Goal: Information Seeking & Learning: Learn about a topic

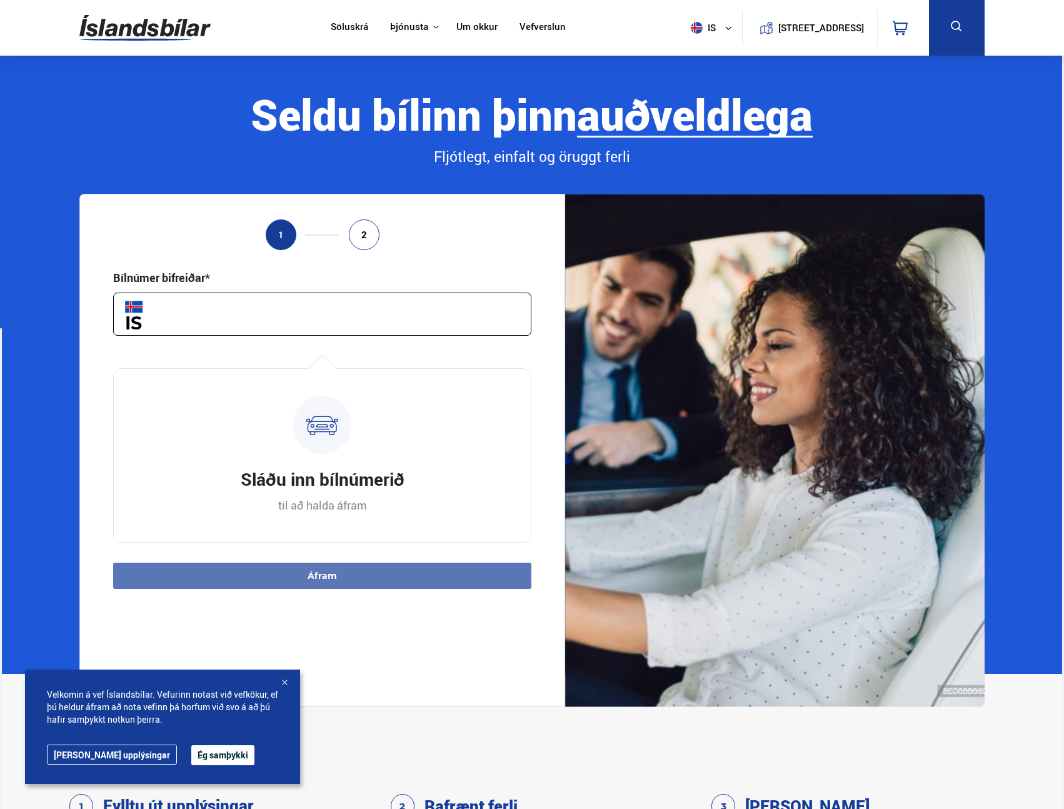
click at [350, 26] on link "Söluskrá" at bounding box center [350, 27] width 38 height 13
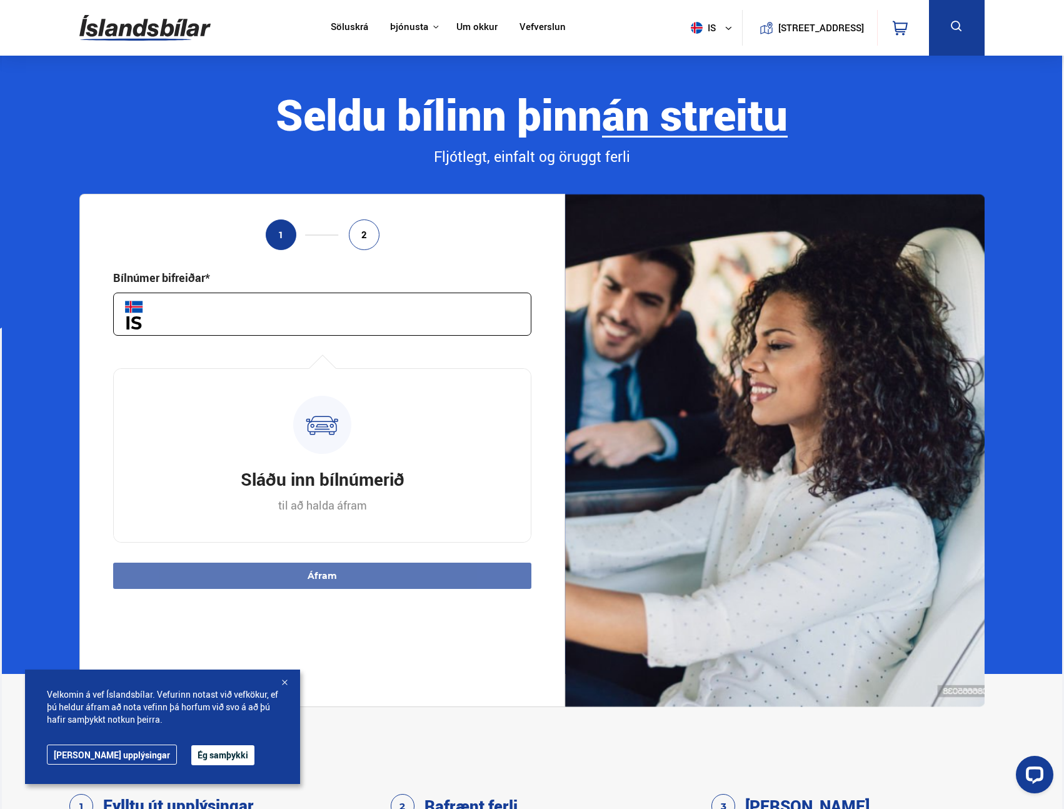
click at [275, 314] on input "text" at bounding box center [322, 314] width 419 height 43
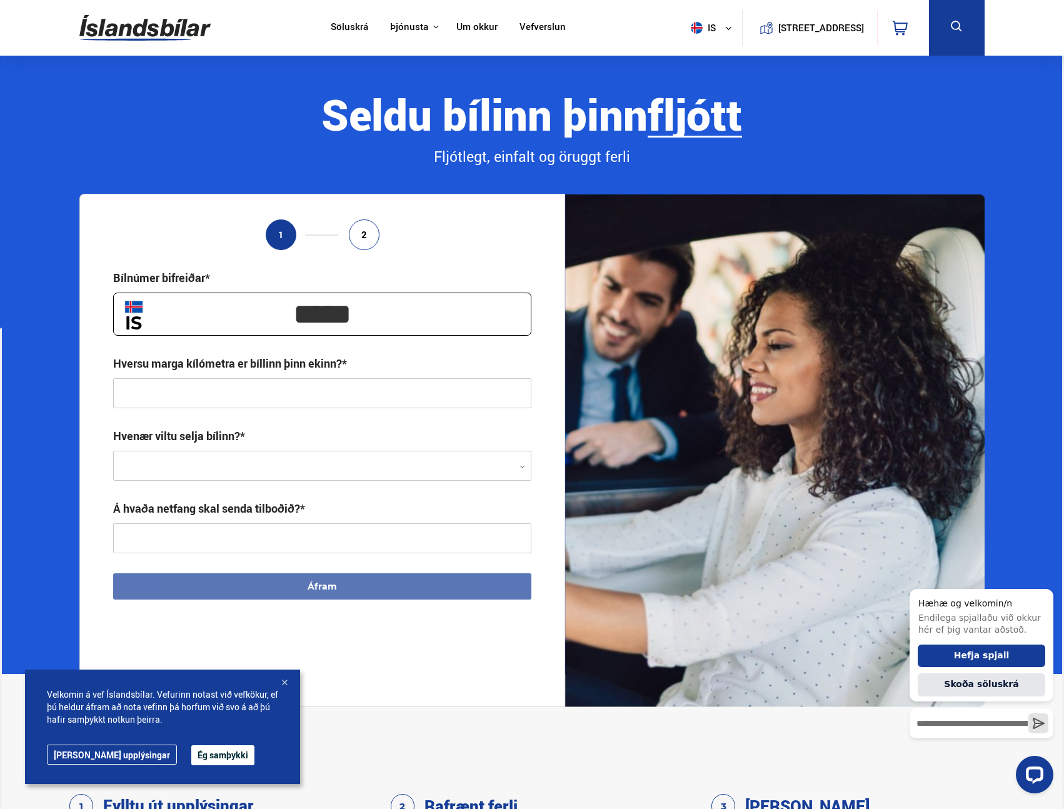
type input "*****"
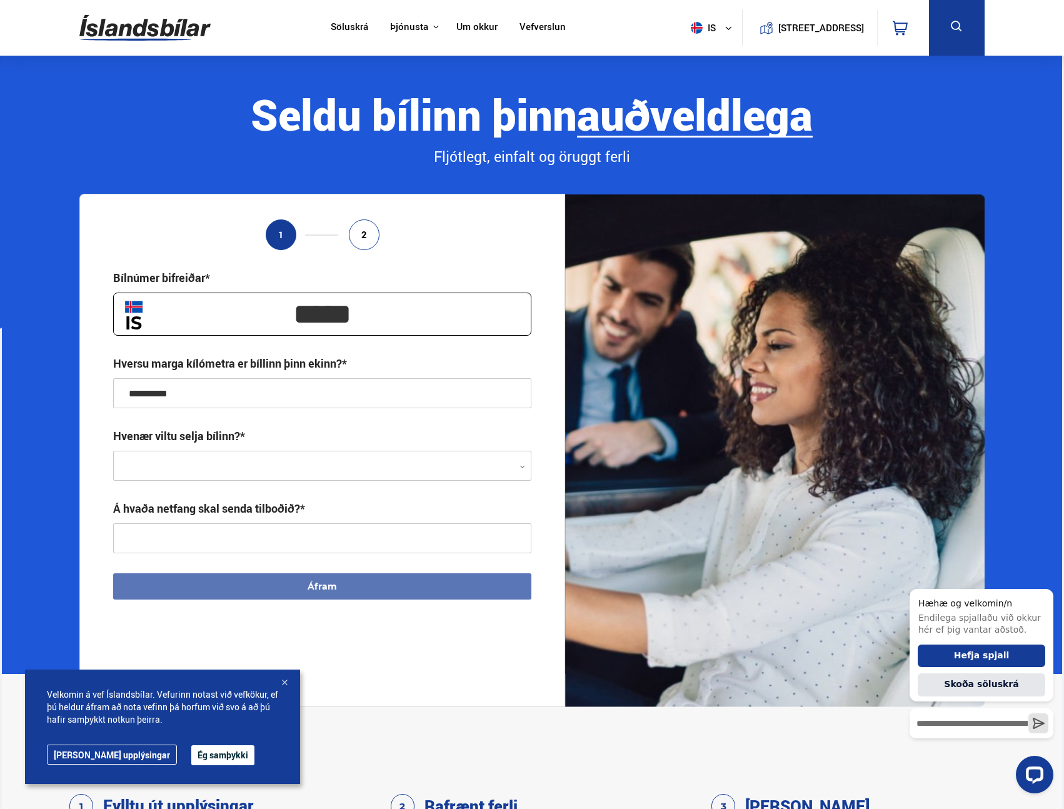
click at [291, 455] on div at bounding box center [322, 466] width 419 height 30
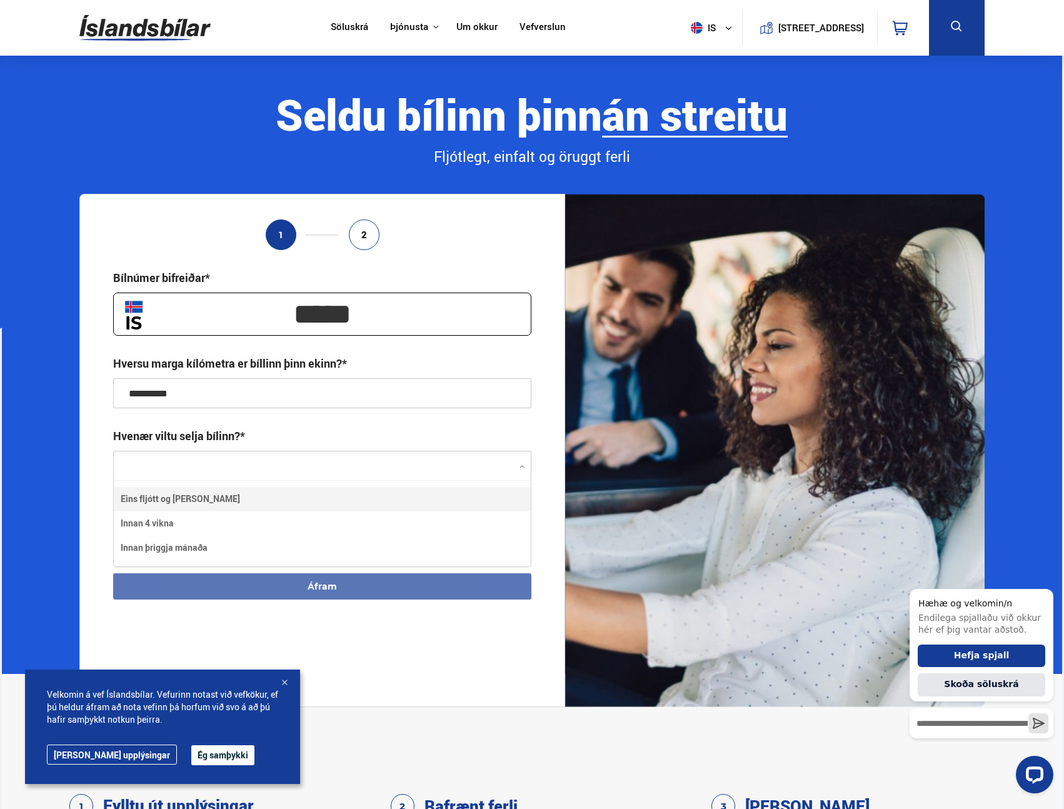
type input "**********"
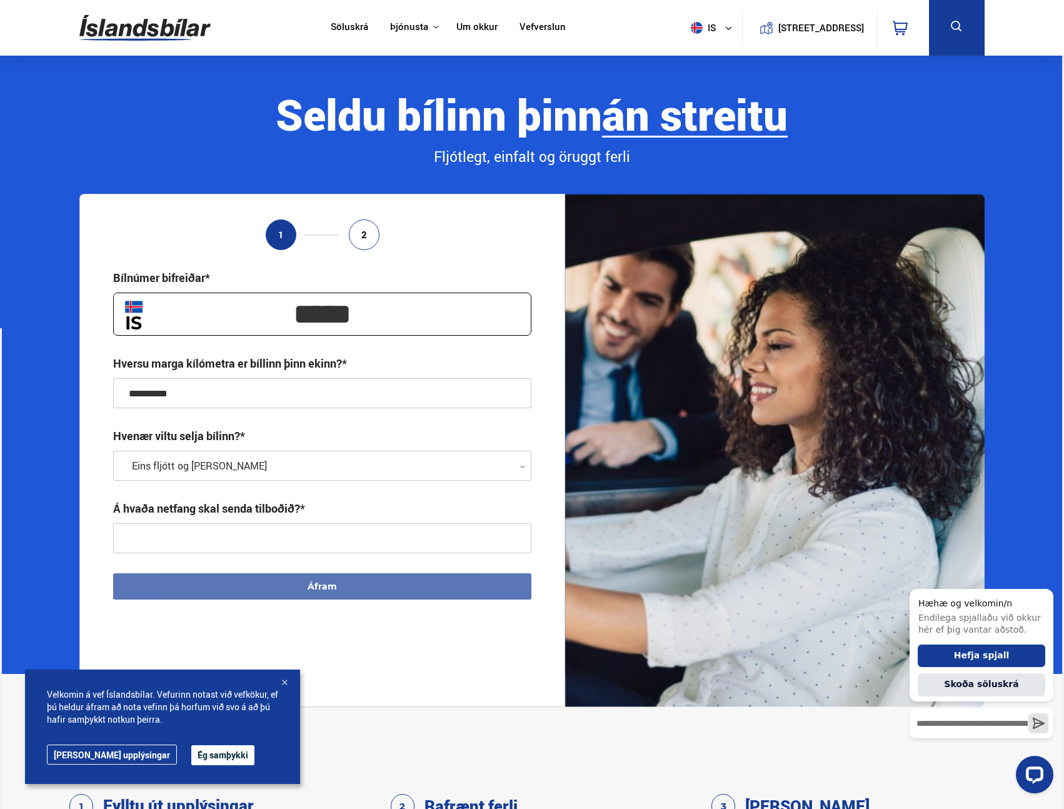
click at [174, 538] on input "text" at bounding box center [322, 538] width 419 height 30
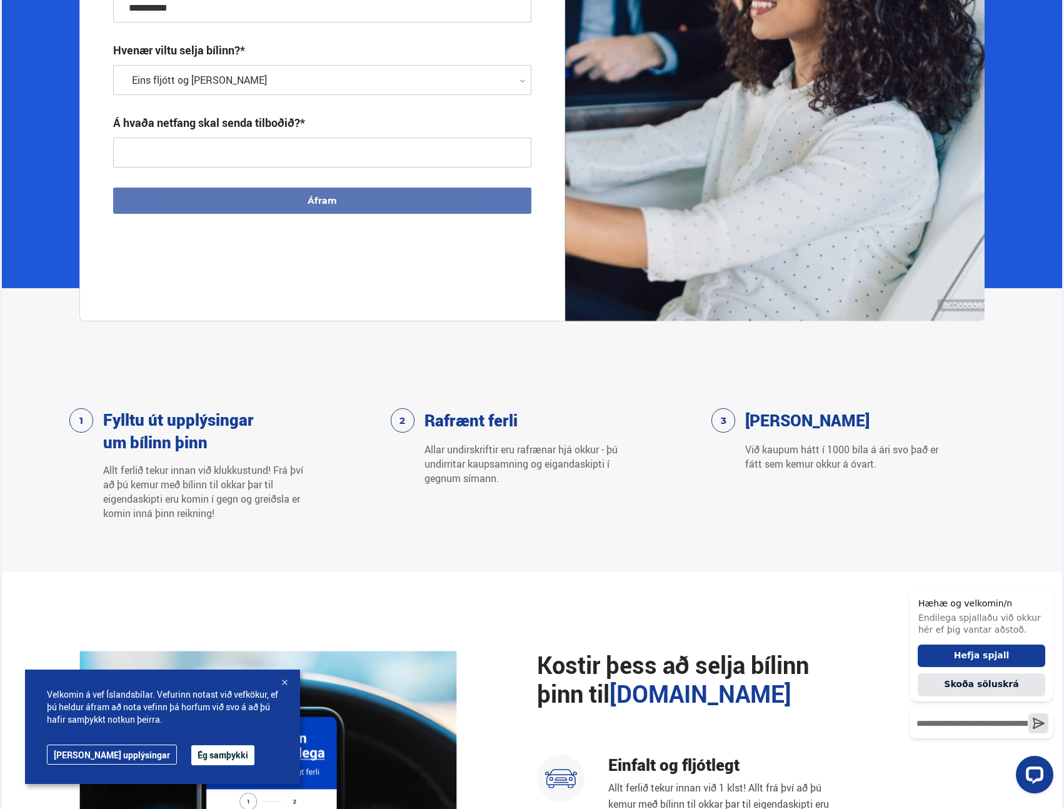
click at [191, 753] on button "Ég samþykki" at bounding box center [222, 755] width 63 height 20
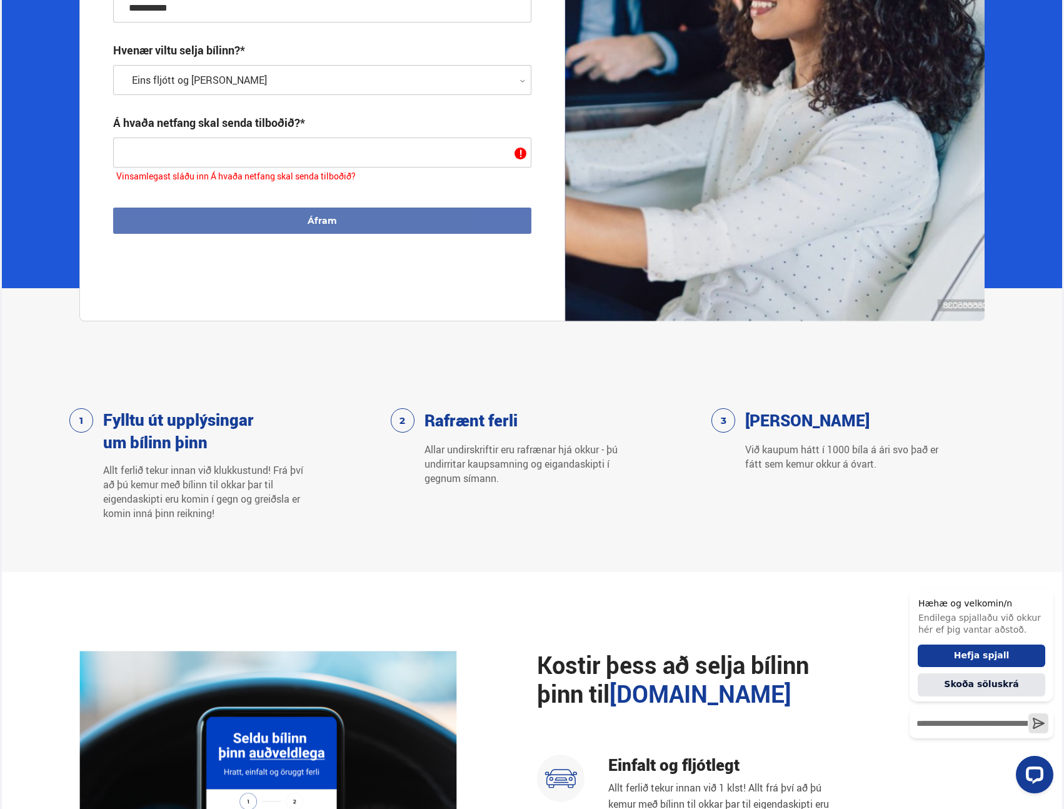
scroll to position [0, 0]
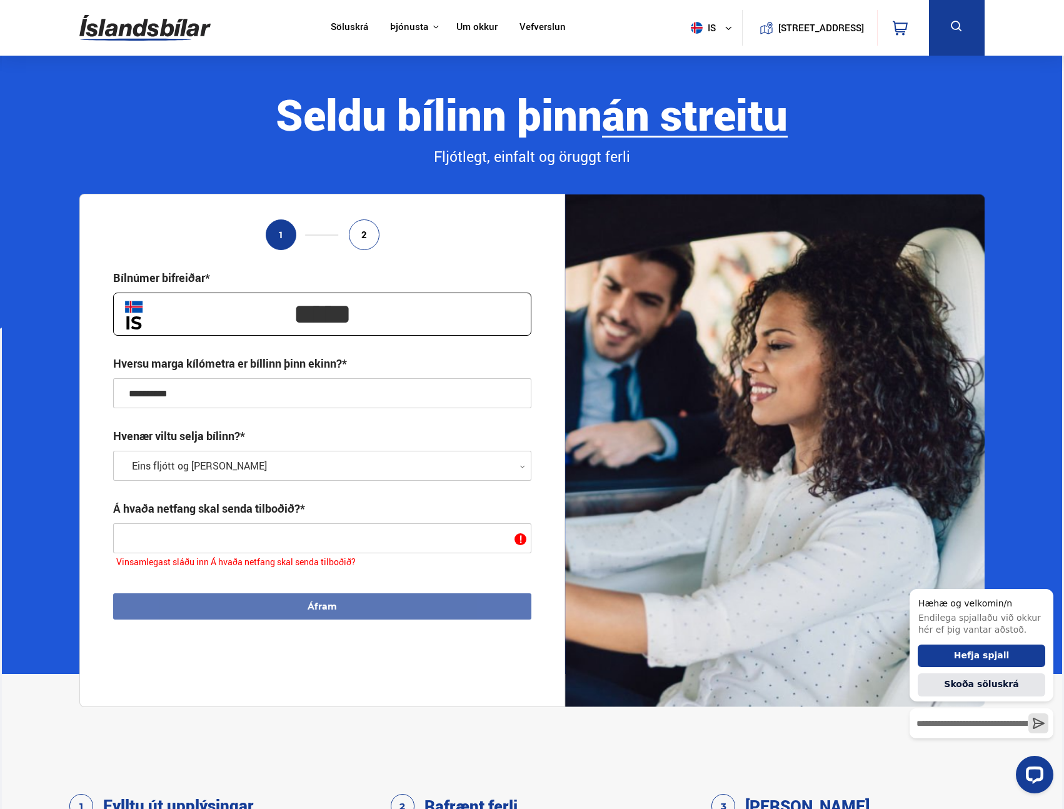
click at [346, 28] on link "Söluskrá" at bounding box center [350, 27] width 38 height 13
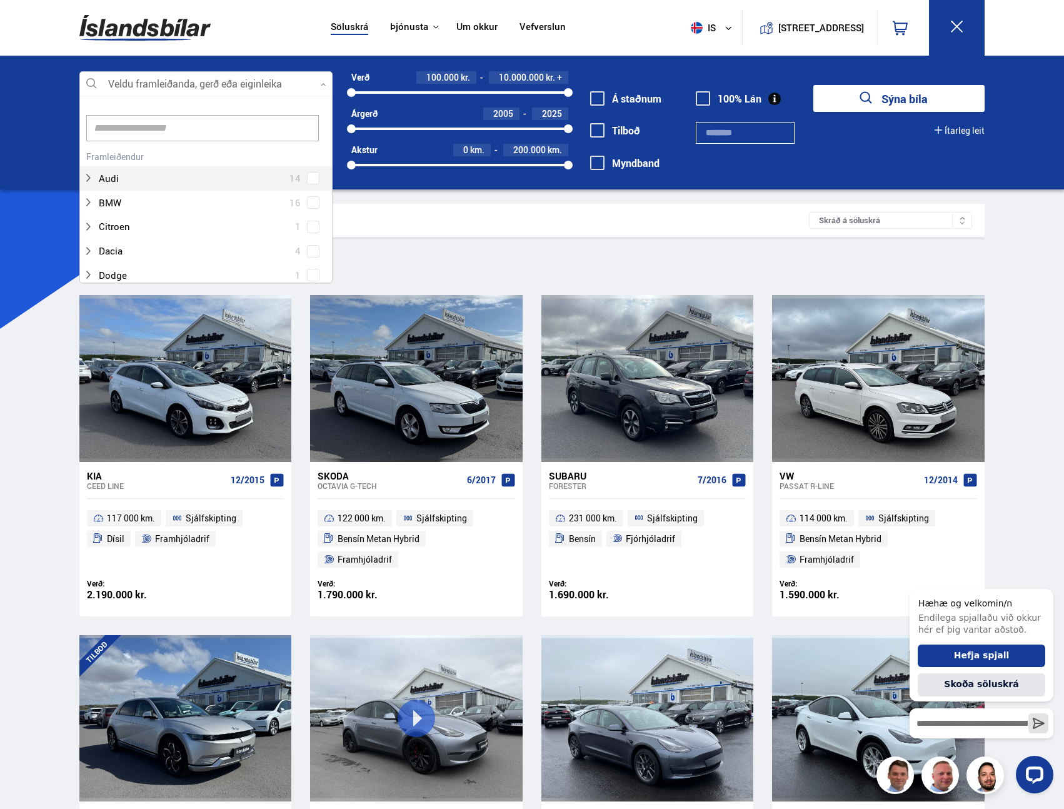
click at [199, 83] on div at bounding box center [205, 84] width 253 height 25
click at [178, 273] on div at bounding box center [218, 275] width 221 height 18
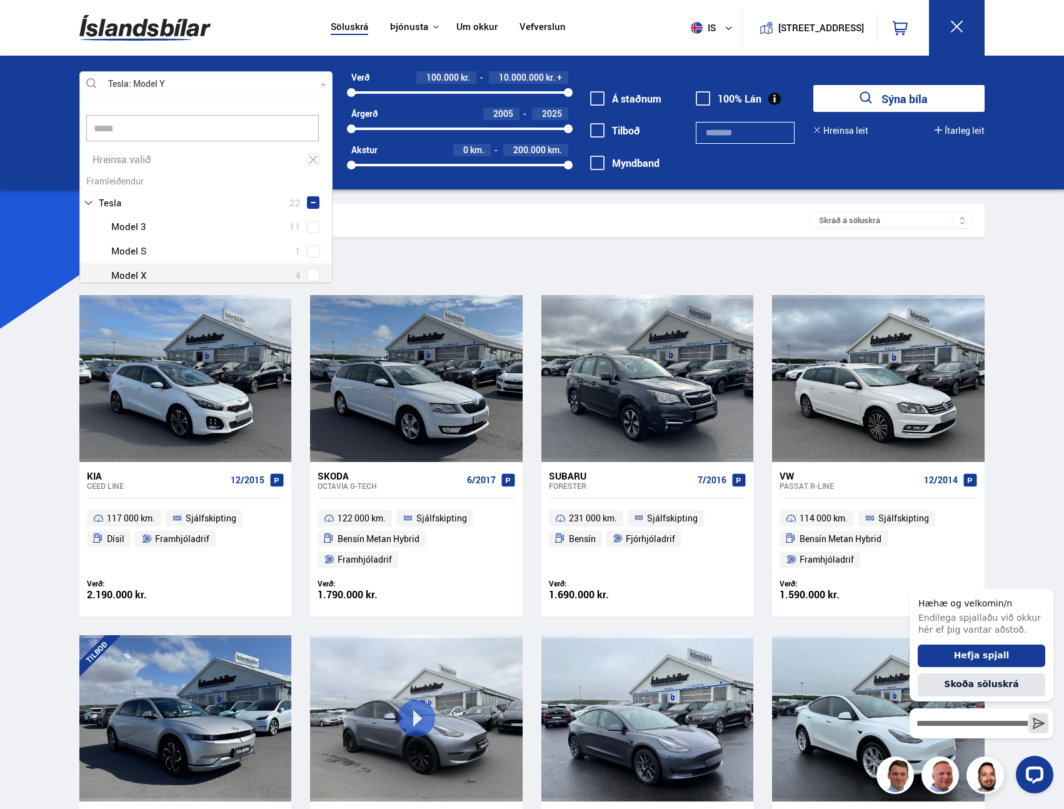
click at [309, 271] on div "Tesla Model 3 11 Tesla Model S 1 Tesla Model X 4 Tesla Model Y 6" at bounding box center [206, 262] width 252 height 97
type input "*****"
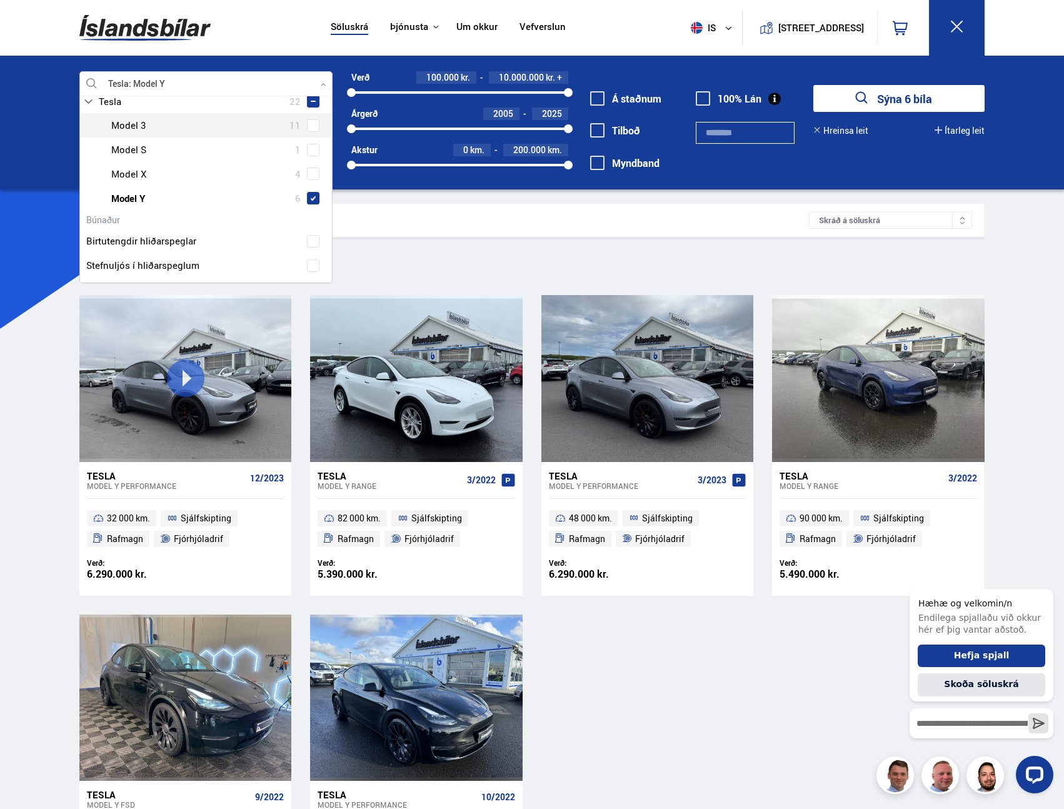
scroll to position [104, 0]
click at [449, 216] on div "Leitarniðurstöður 6 bílar" at bounding box center [450, 220] width 717 height 13
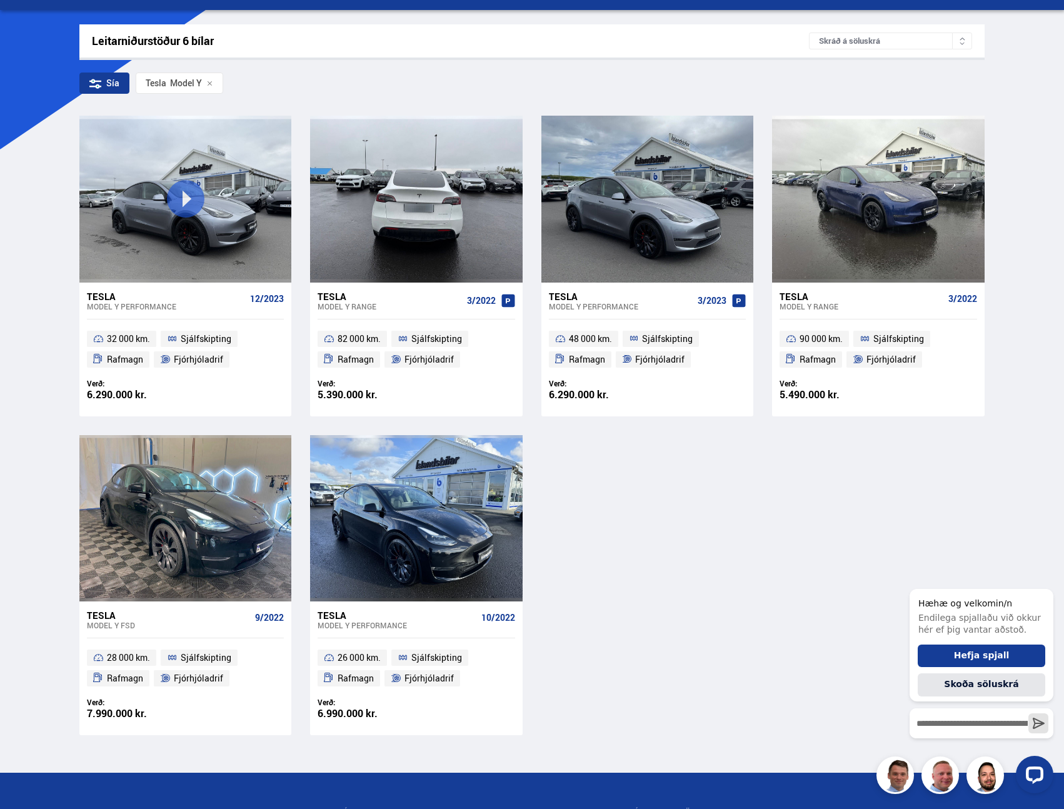
scroll to position [181, 0]
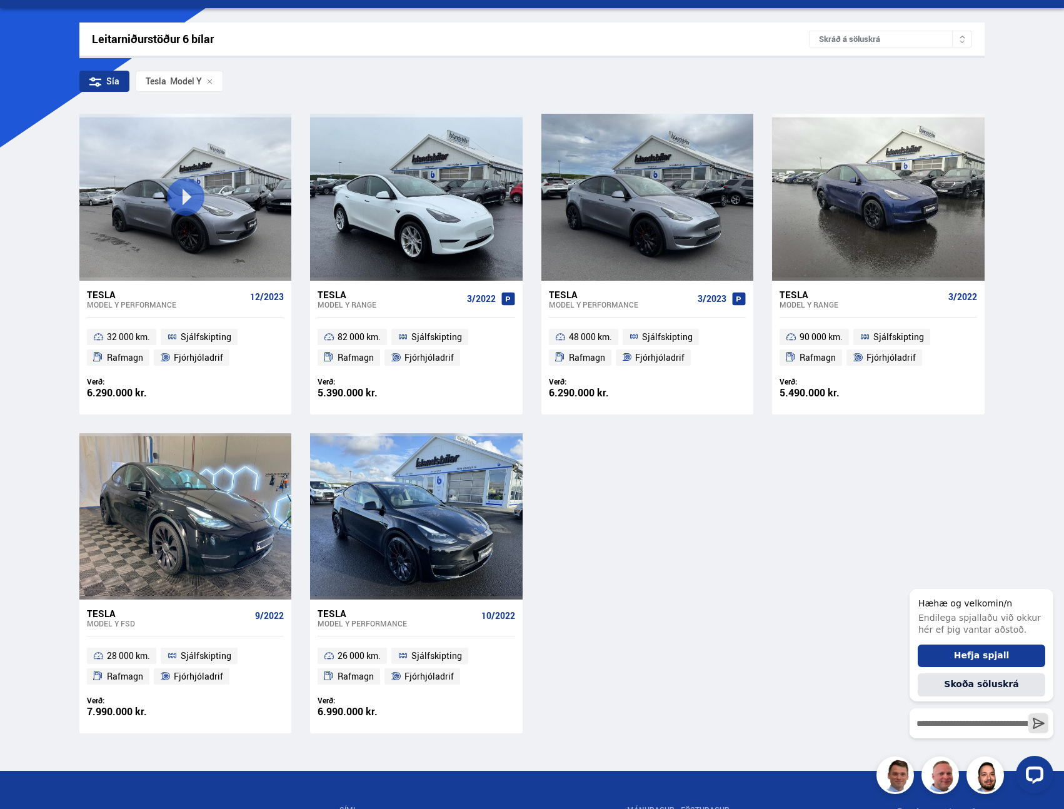
click at [103, 293] on div "Tesla" at bounding box center [166, 294] width 158 height 11
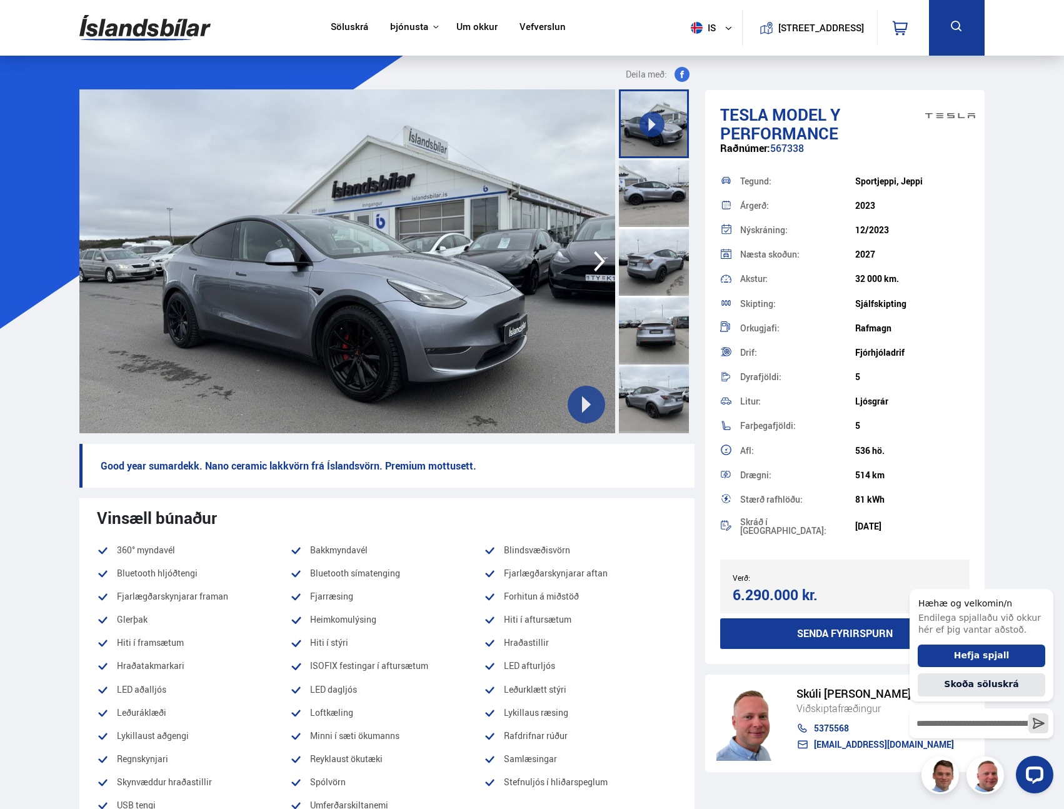
click at [648, 186] on div at bounding box center [654, 192] width 70 height 69
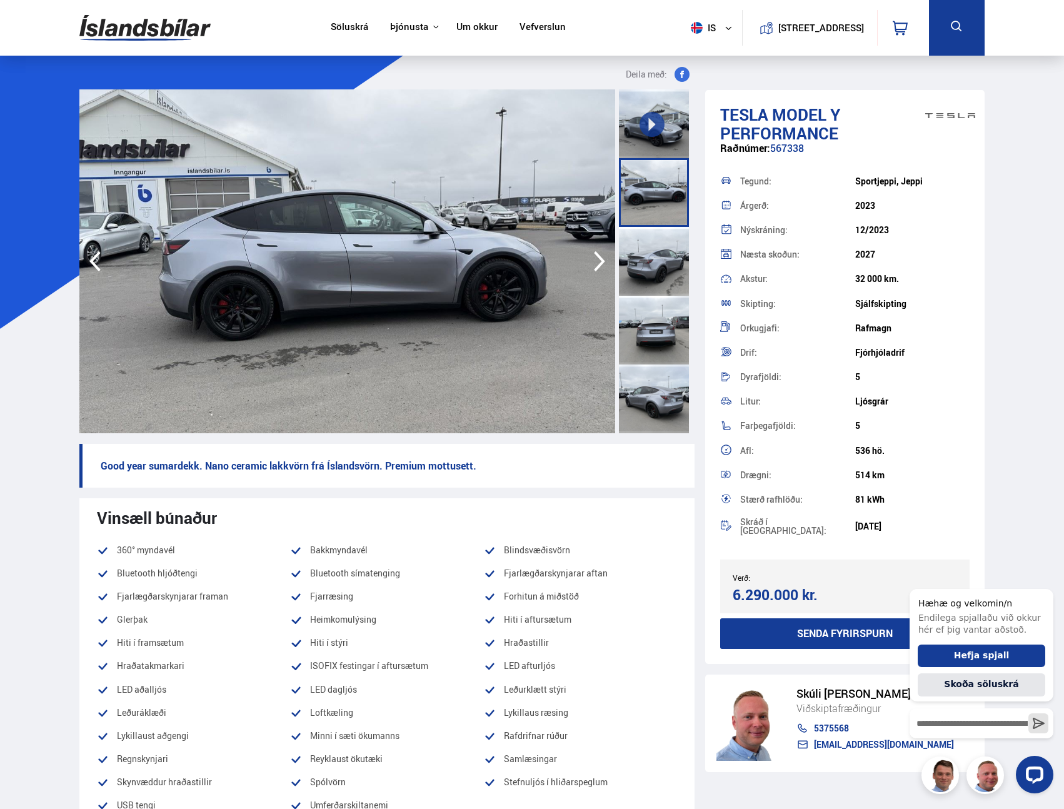
click at [648, 251] on div at bounding box center [654, 261] width 70 height 69
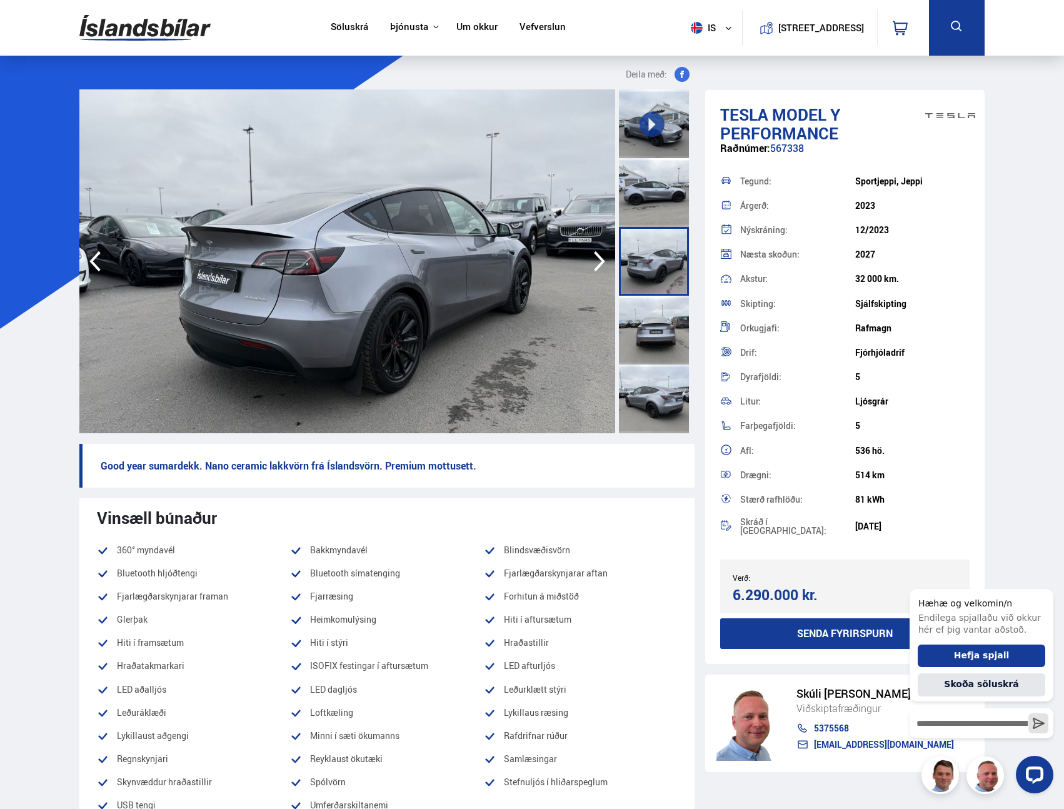
click at [656, 300] on div at bounding box center [654, 330] width 70 height 69
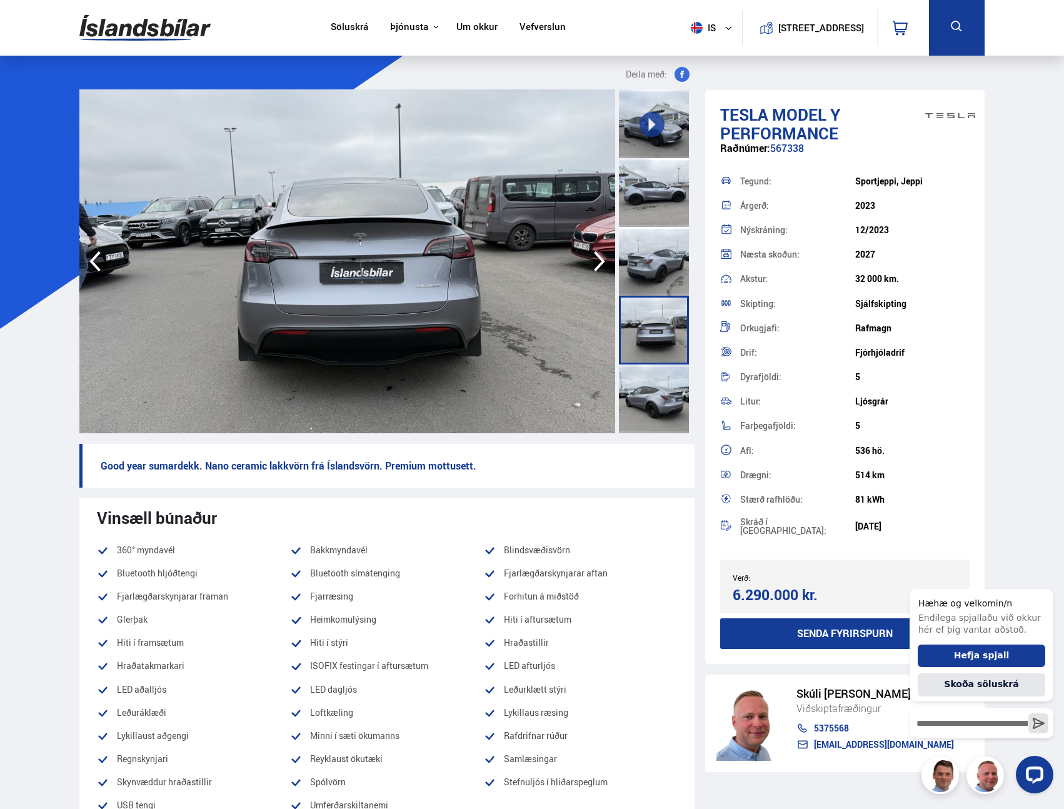
click at [670, 390] on div at bounding box center [654, 398] width 70 height 69
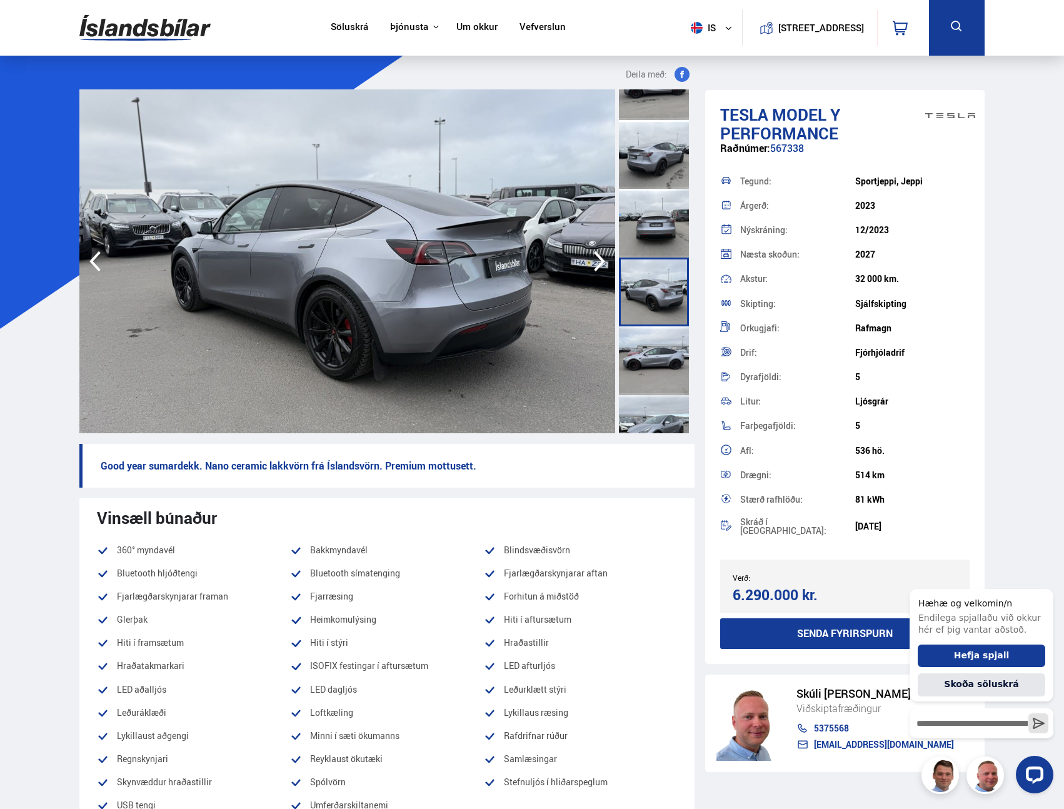
scroll to position [108, 0]
click at [653, 368] on div at bounding box center [654, 360] width 70 height 69
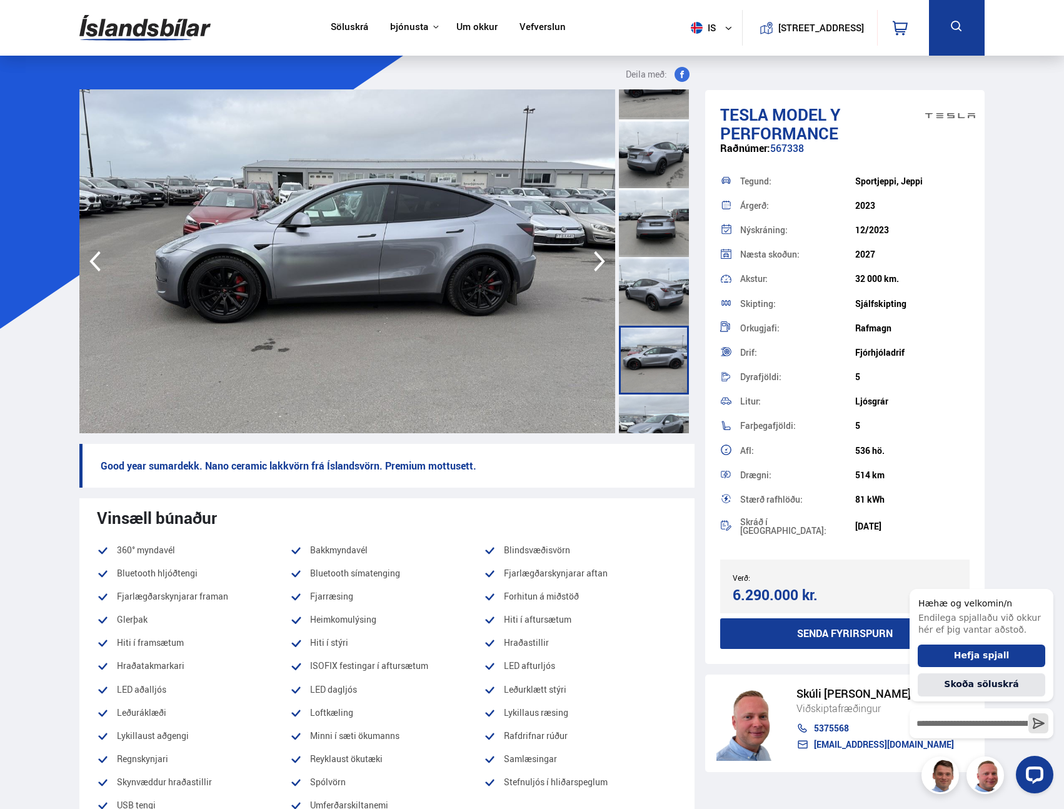
click at [645, 291] on div at bounding box center [654, 291] width 70 height 69
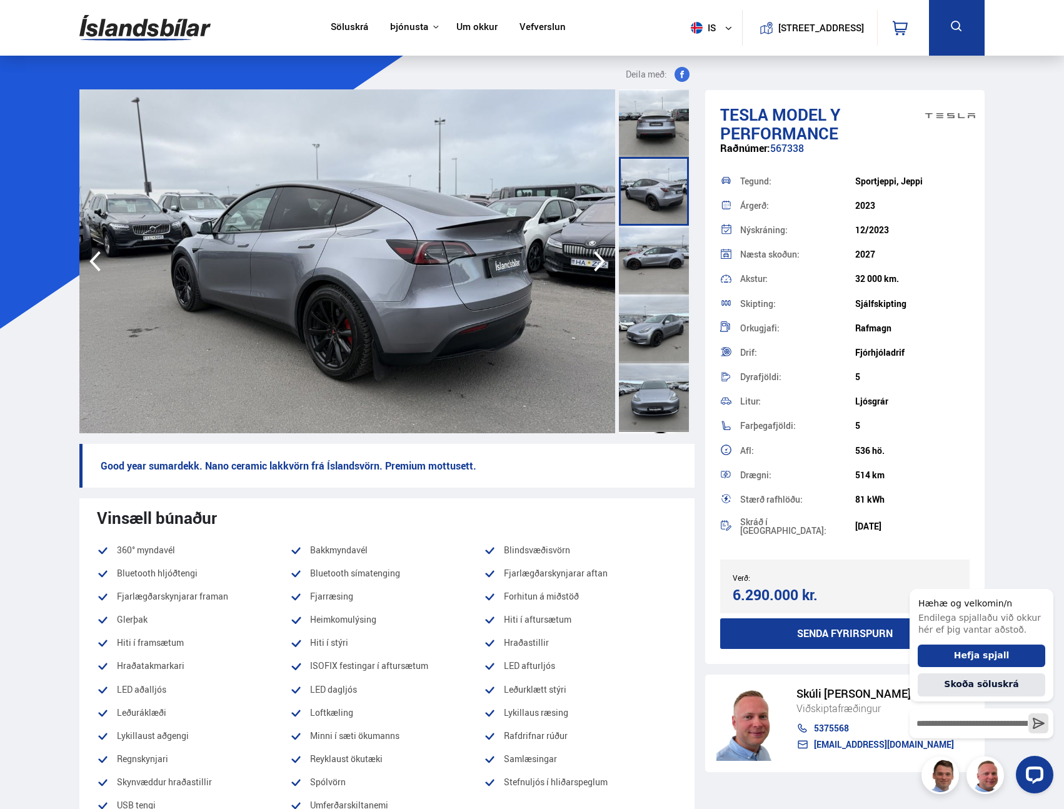
scroll to position [224, 0]
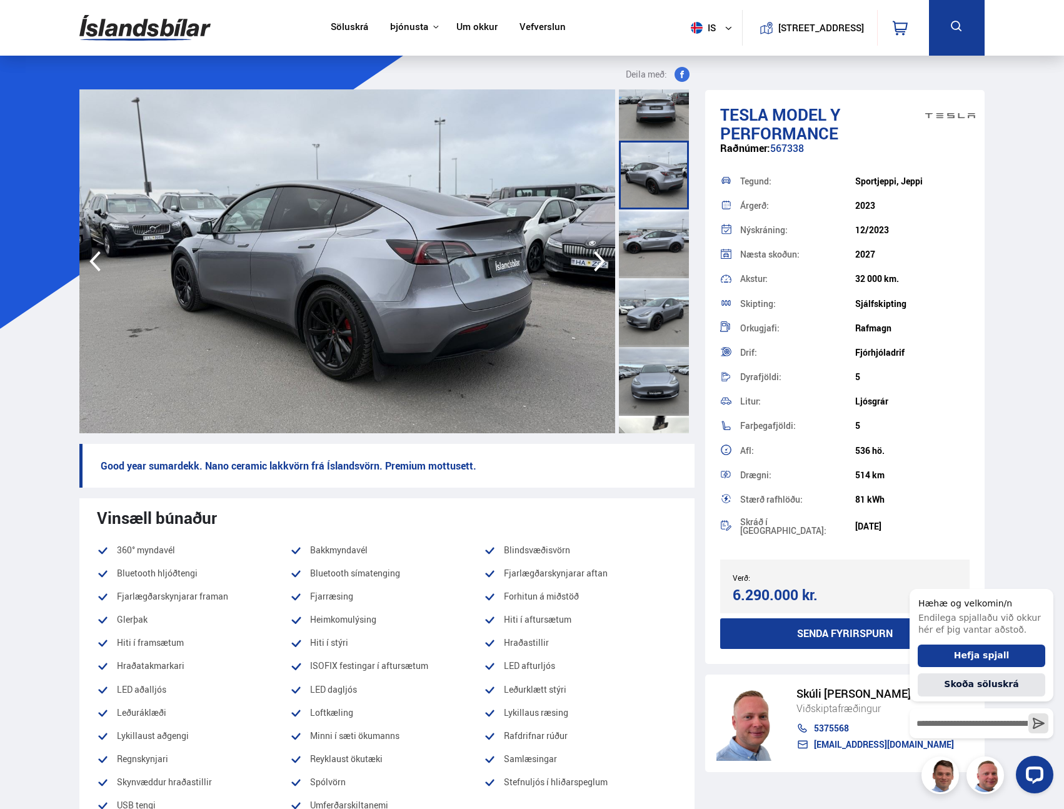
click at [655, 368] on div at bounding box center [654, 381] width 70 height 69
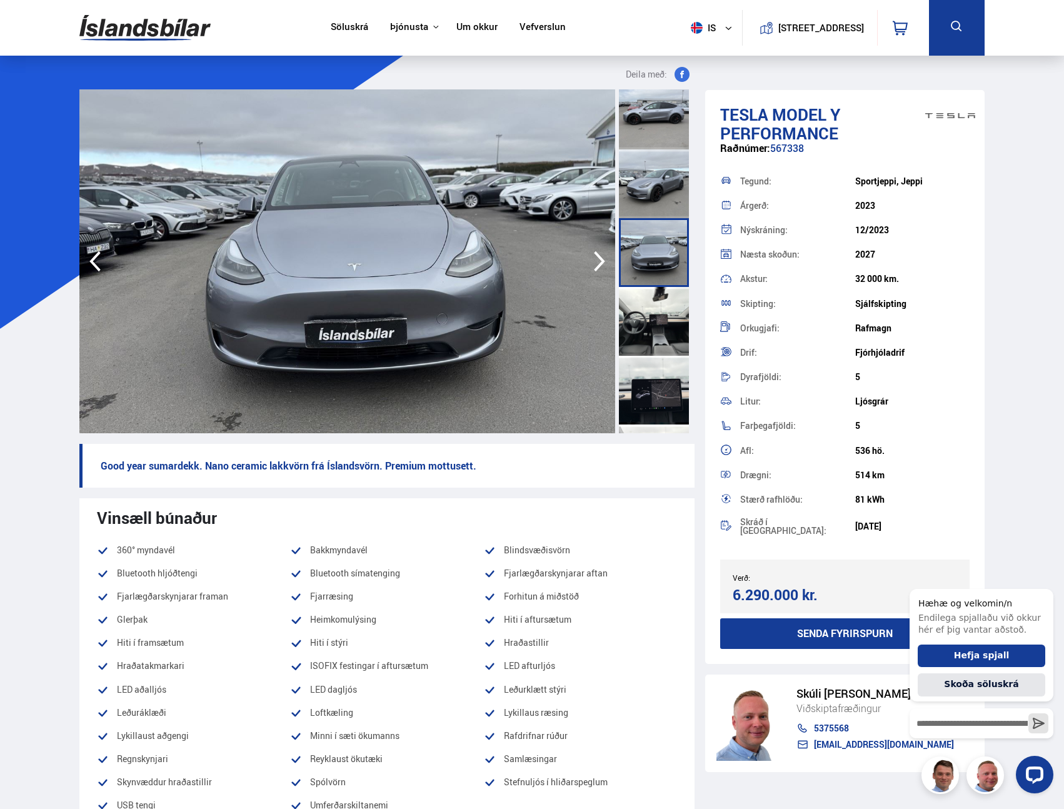
scroll to position [358, 0]
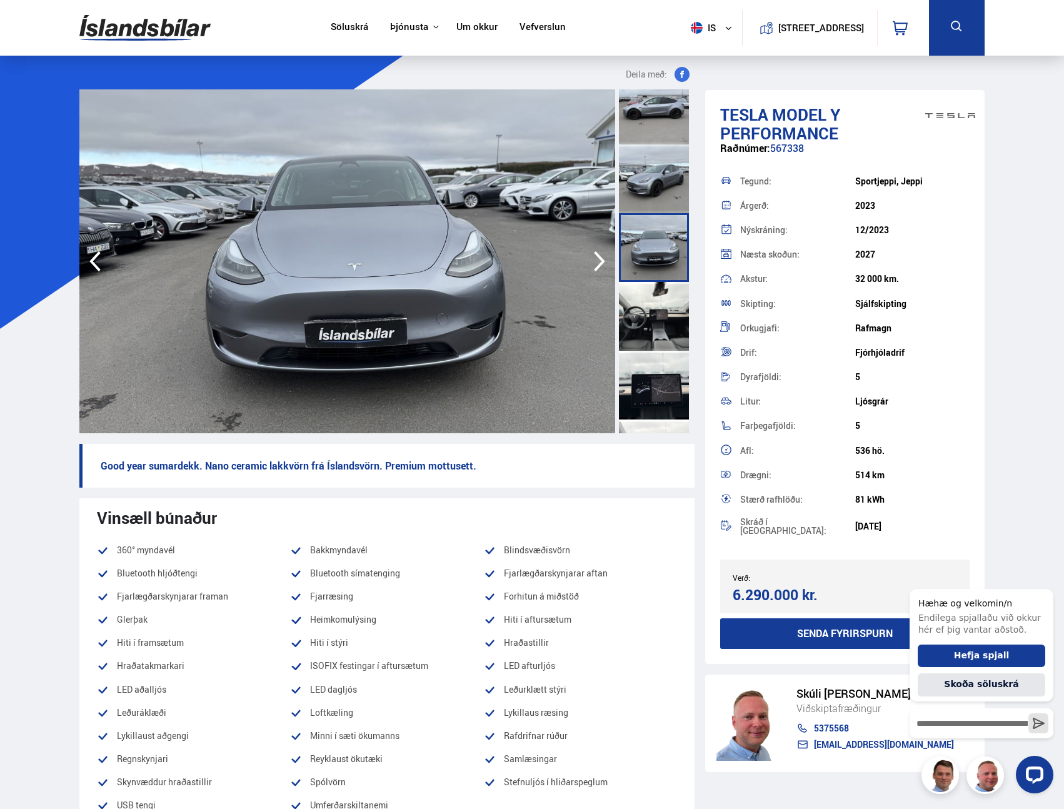
click at [643, 380] on div at bounding box center [654, 385] width 70 height 69
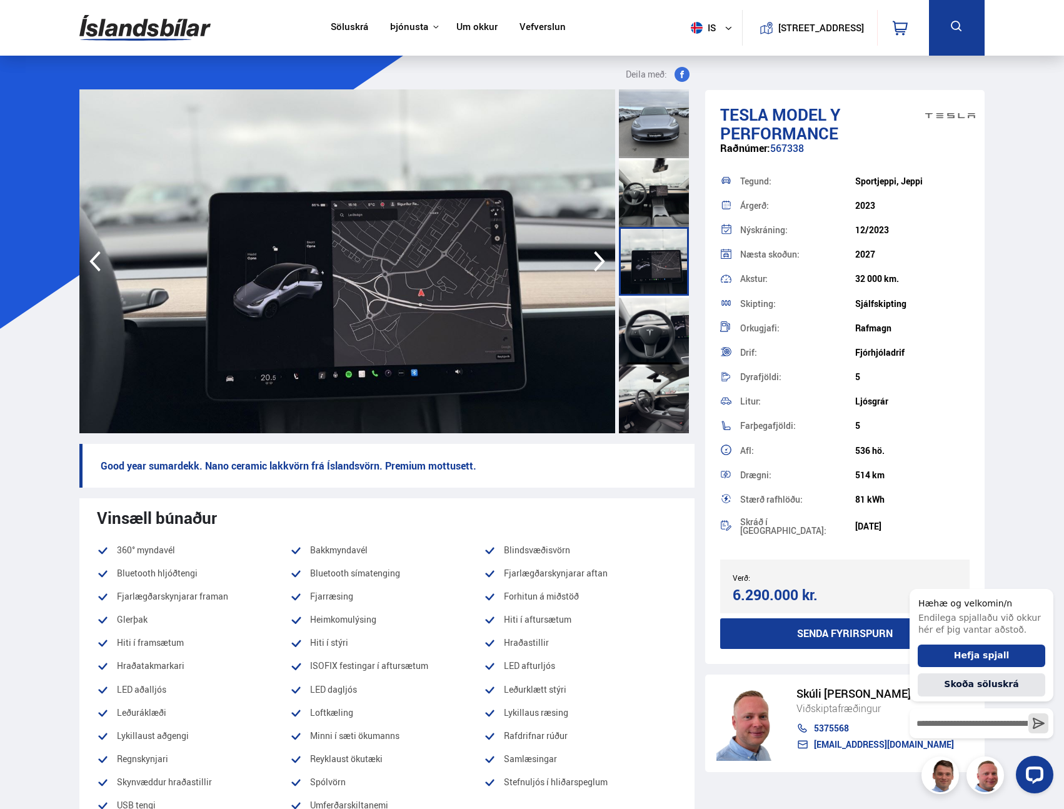
scroll to position [489, 0]
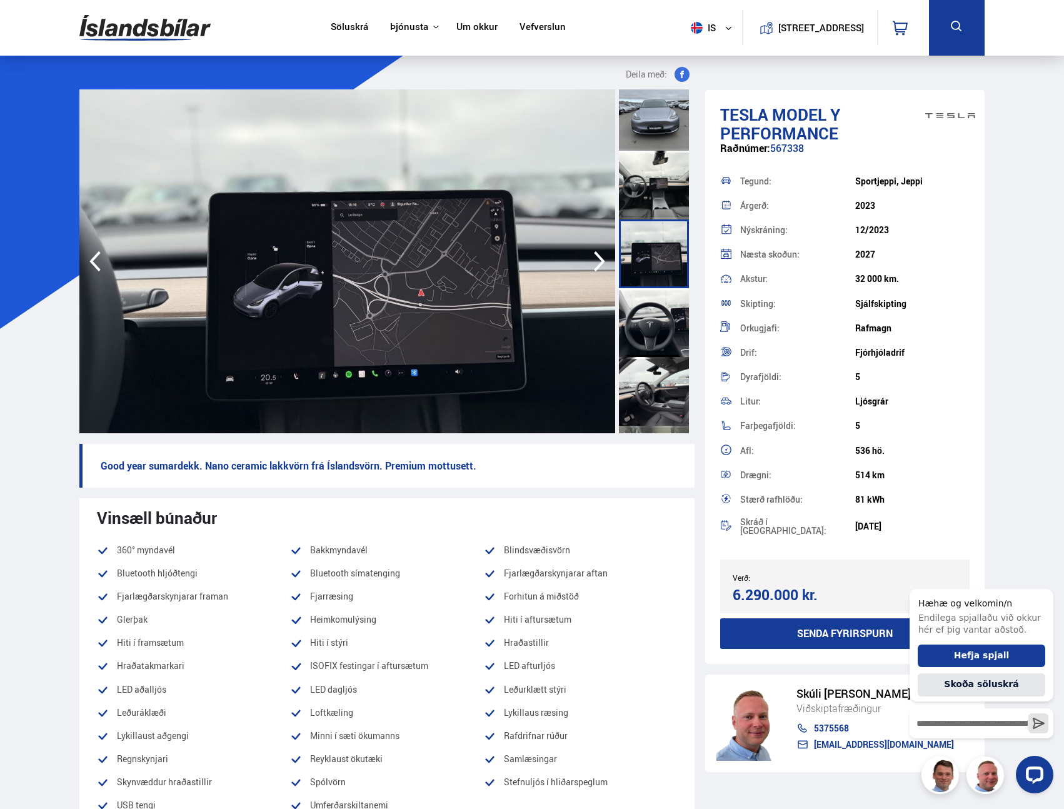
click at [639, 403] on div at bounding box center [654, 391] width 70 height 69
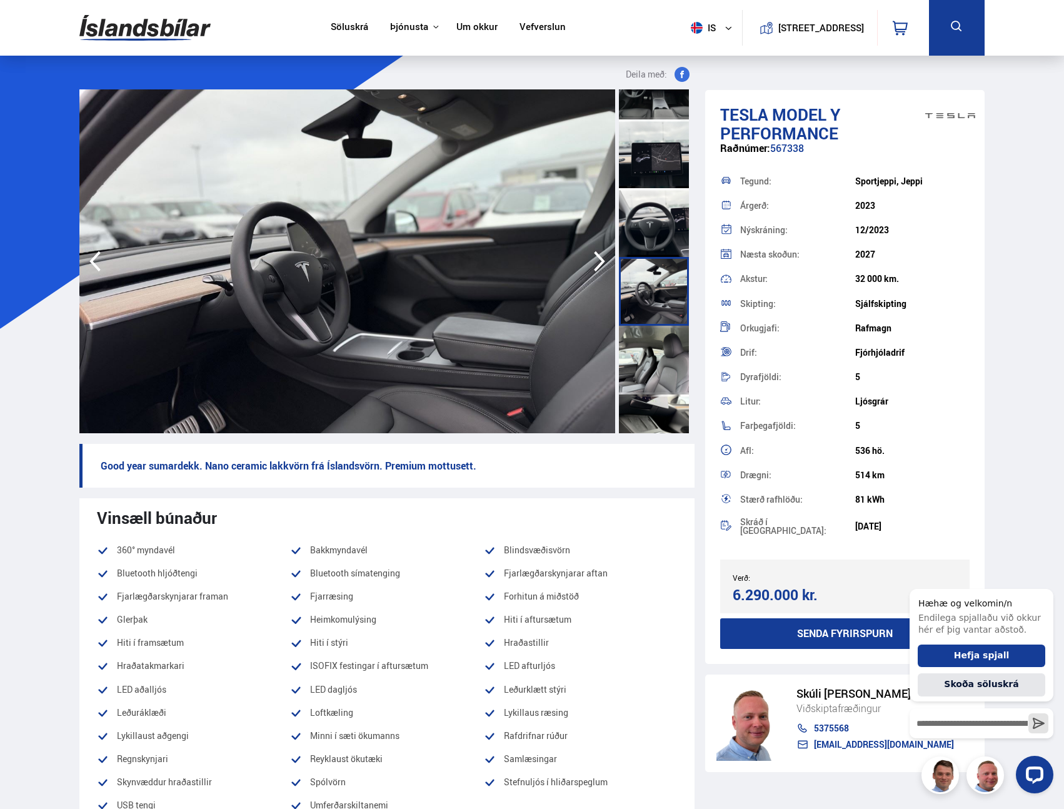
scroll to position [606, 0]
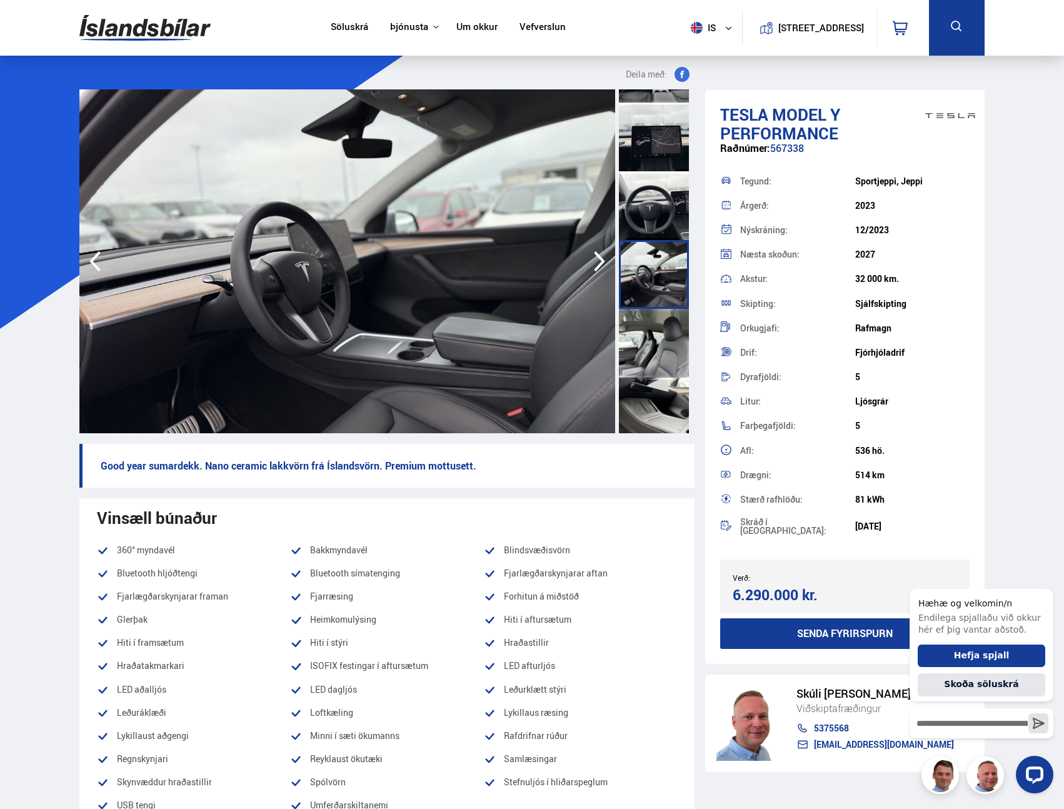
click at [639, 403] on div at bounding box center [654, 412] width 70 height 69
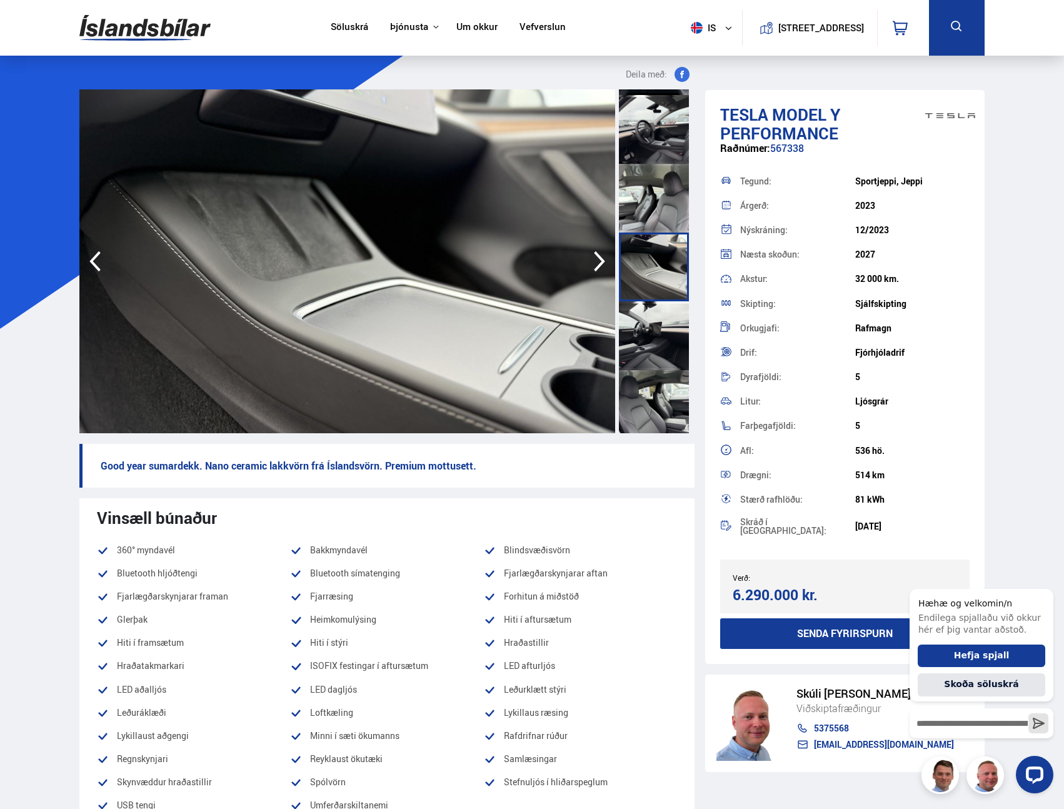
scroll to position [759, 0]
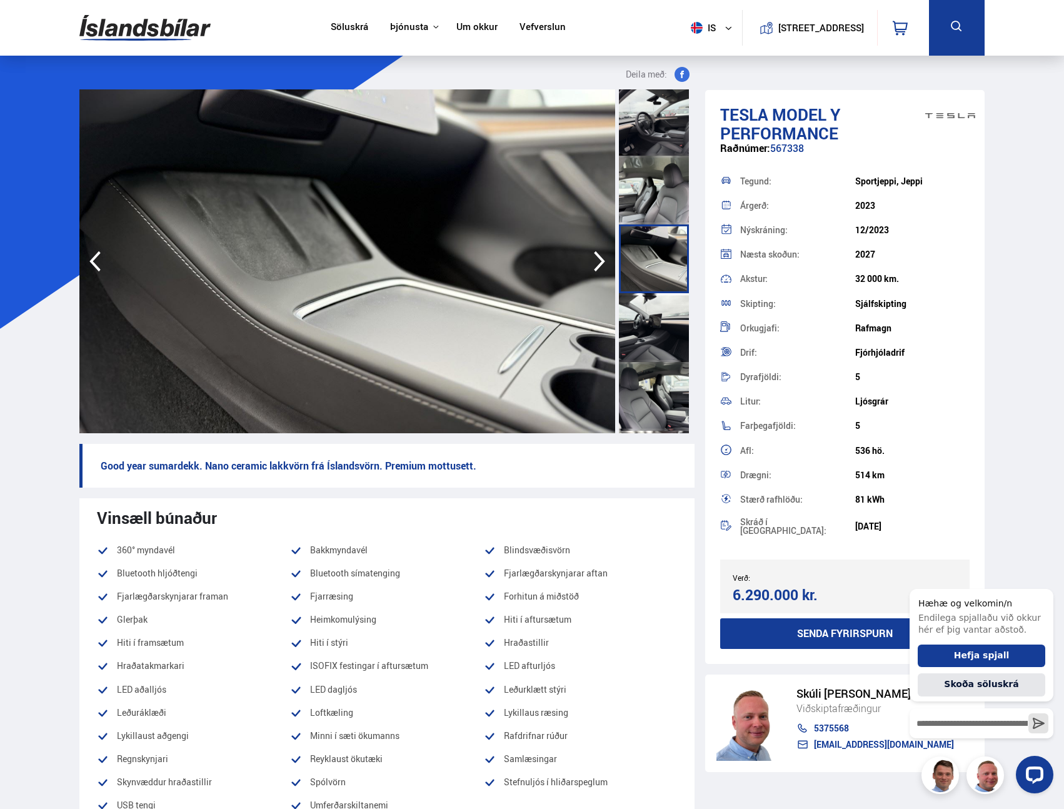
click at [645, 404] on div at bounding box center [654, 396] width 70 height 69
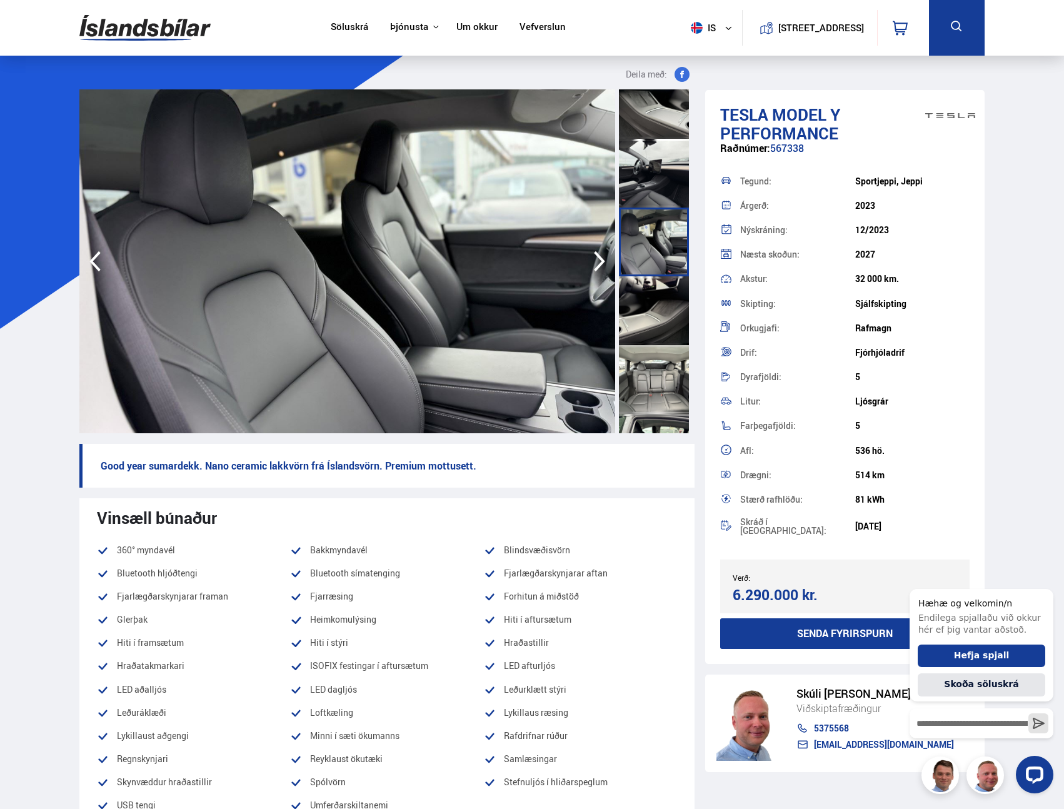
scroll to position [1155, 0]
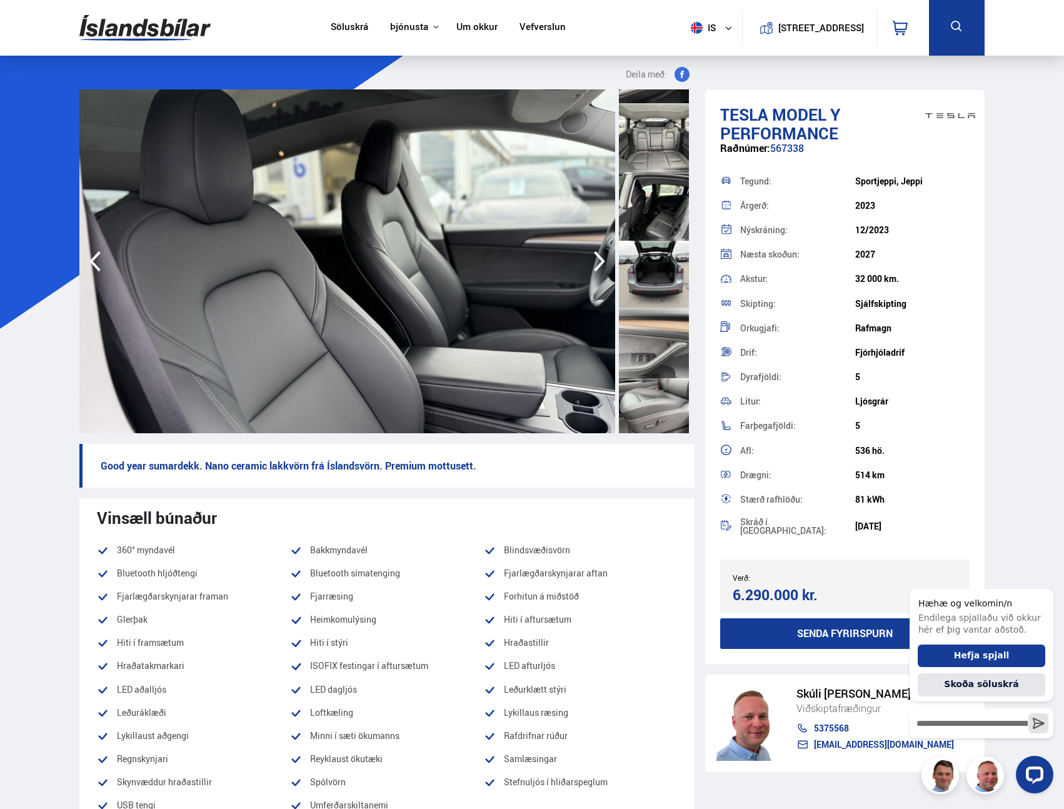
click at [649, 396] on div at bounding box center [654, 412] width 70 height 69
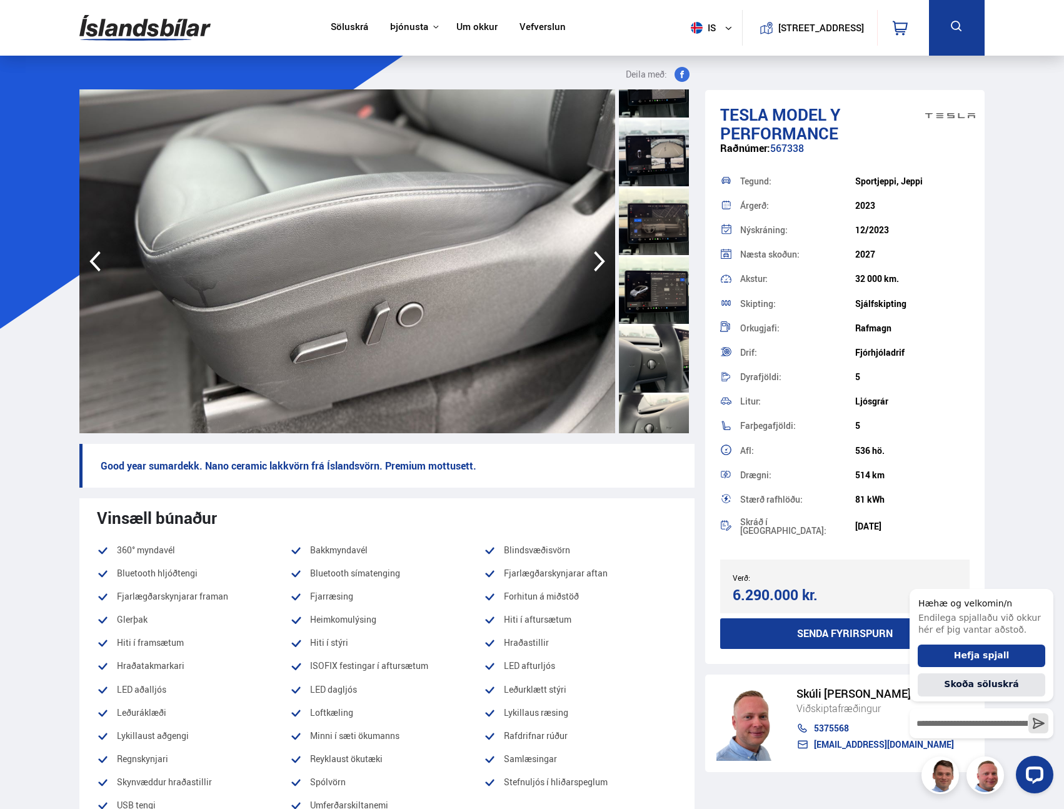
scroll to position [1554, 0]
click at [650, 346] on div at bounding box center [654, 357] width 70 height 69
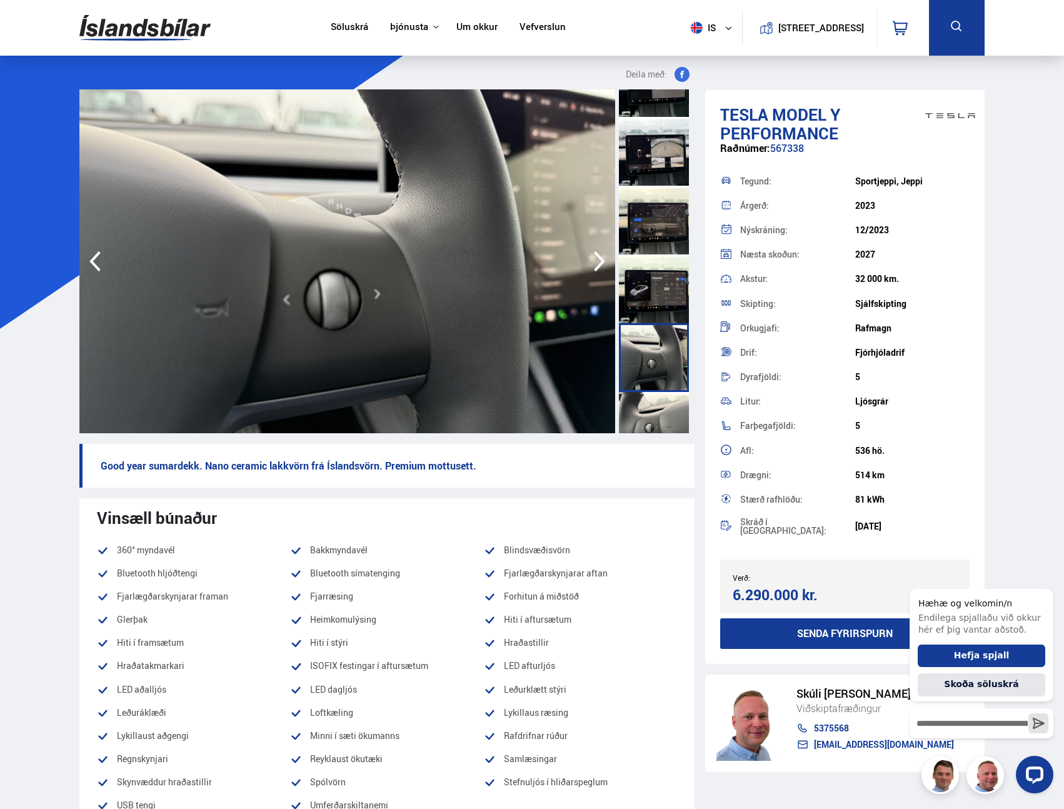
click at [651, 283] on div at bounding box center [654, 288] width 70 height 69
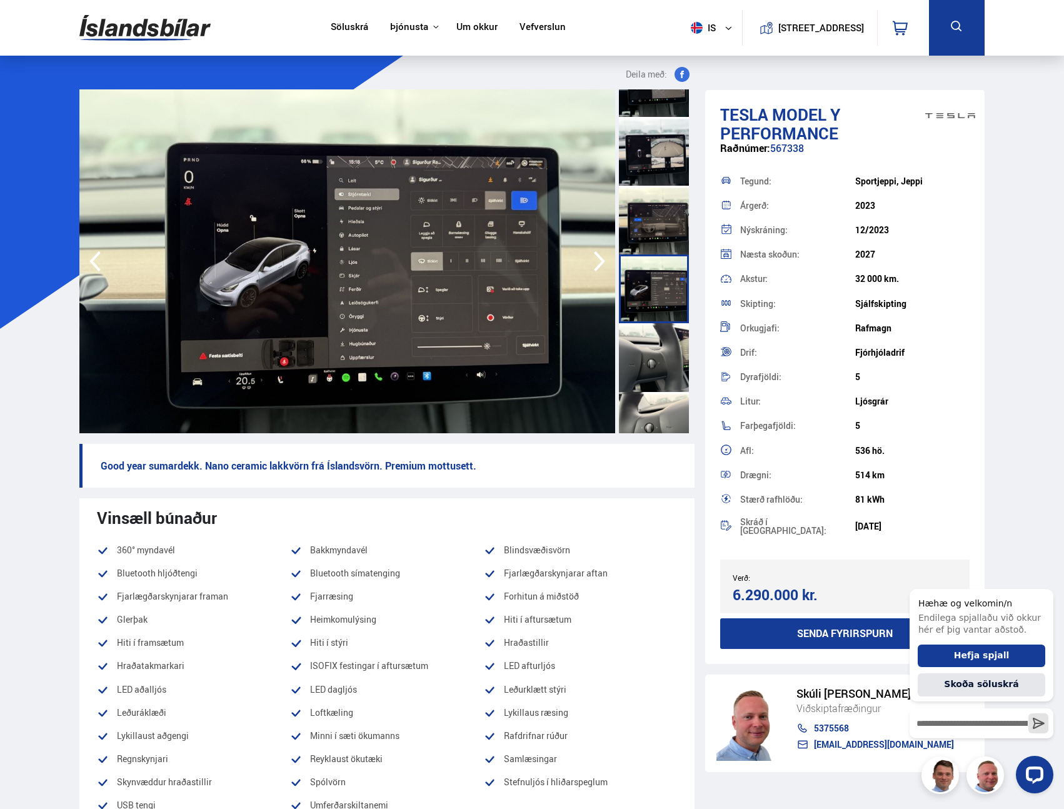
scroll to position [1650, 0]
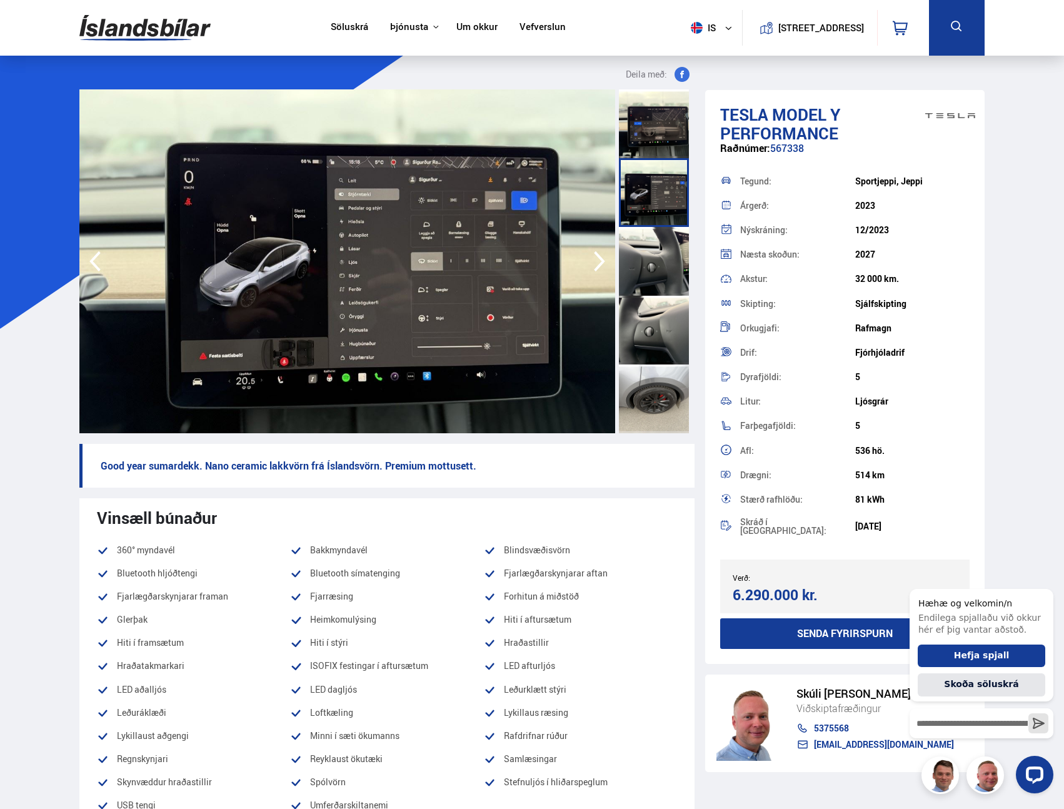
click at [670, 385] on div at bounding box center [654, 398] width 70 height 69
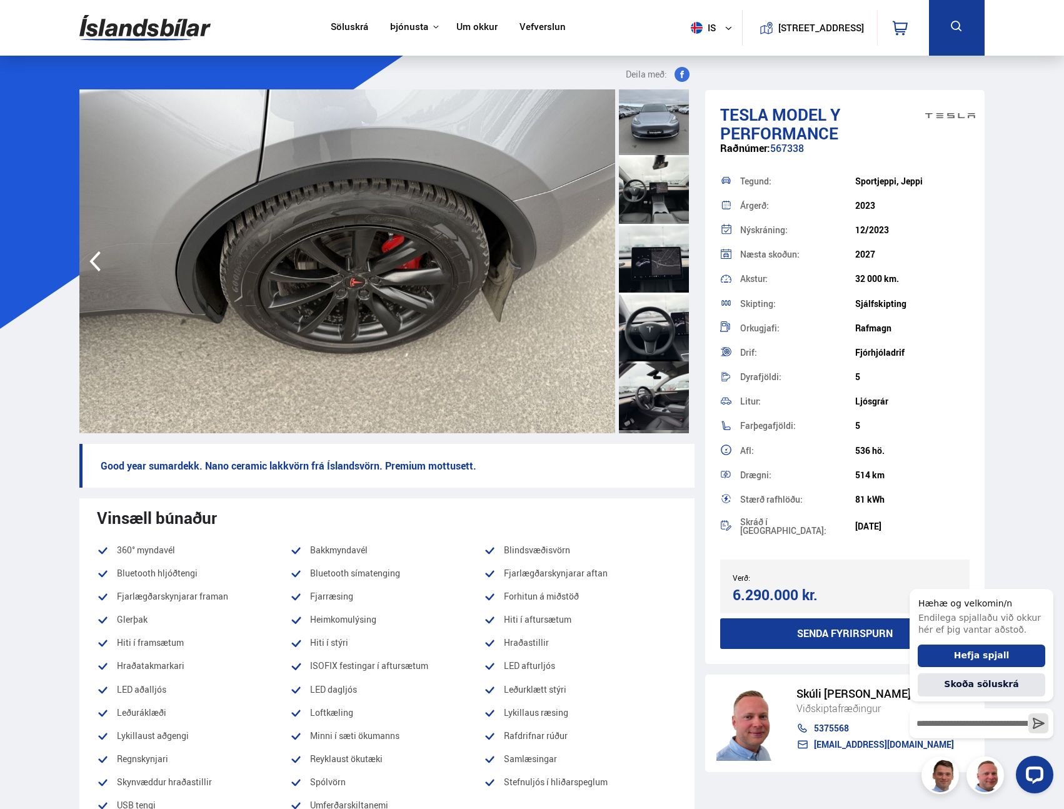
scroll to position [0, 0]
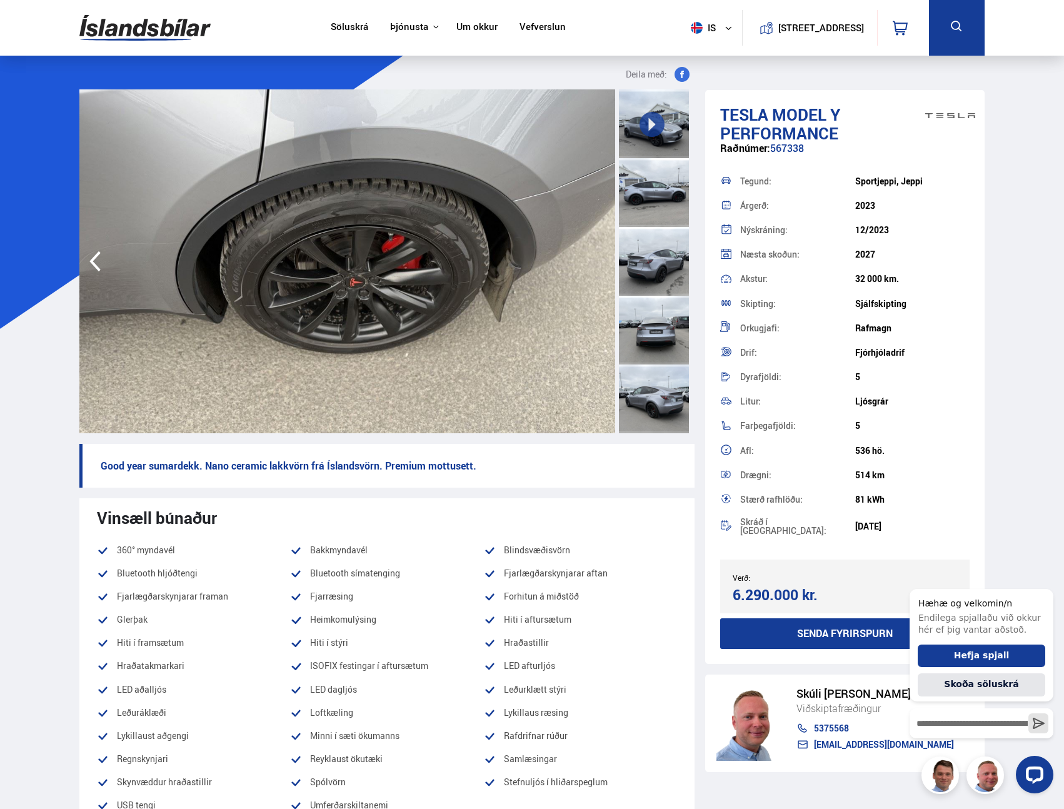
click at [662, 199] on div at bounding box center [654, 192] width 70 height 69
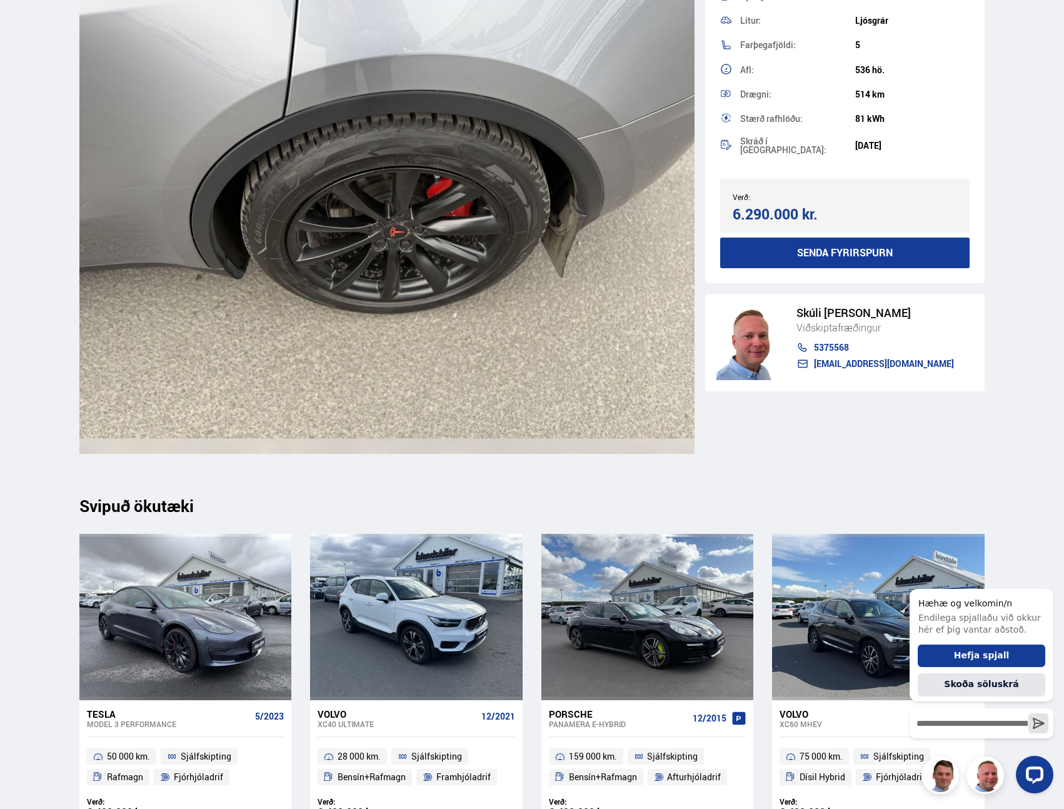
scroll to position [16058, 0]
